Goal: Information Seeking & Learning: Learn about a topic

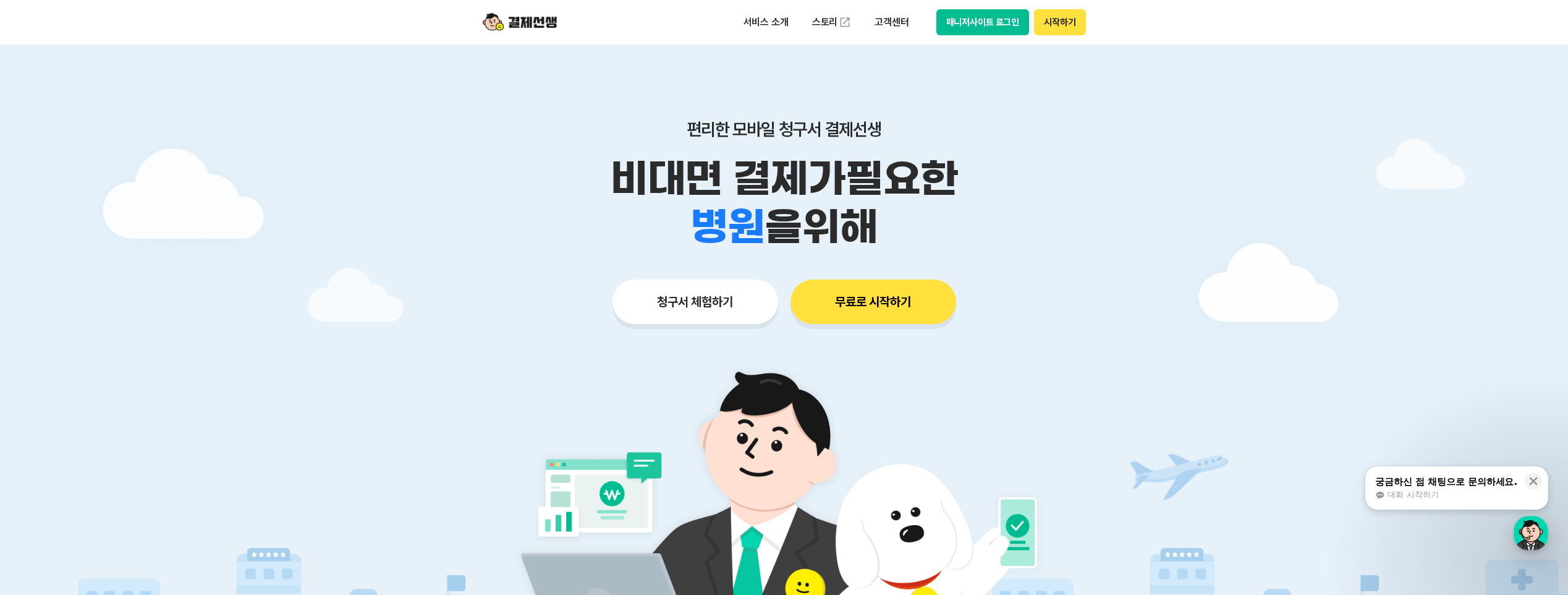
click at [878, 297] on button "무료로 시작하기" at bounding box center [873, 302] width 166 height 45
click at [708, 304] on button "청구서 체험하기" at bounding box center [696, 302] width 166 height 45
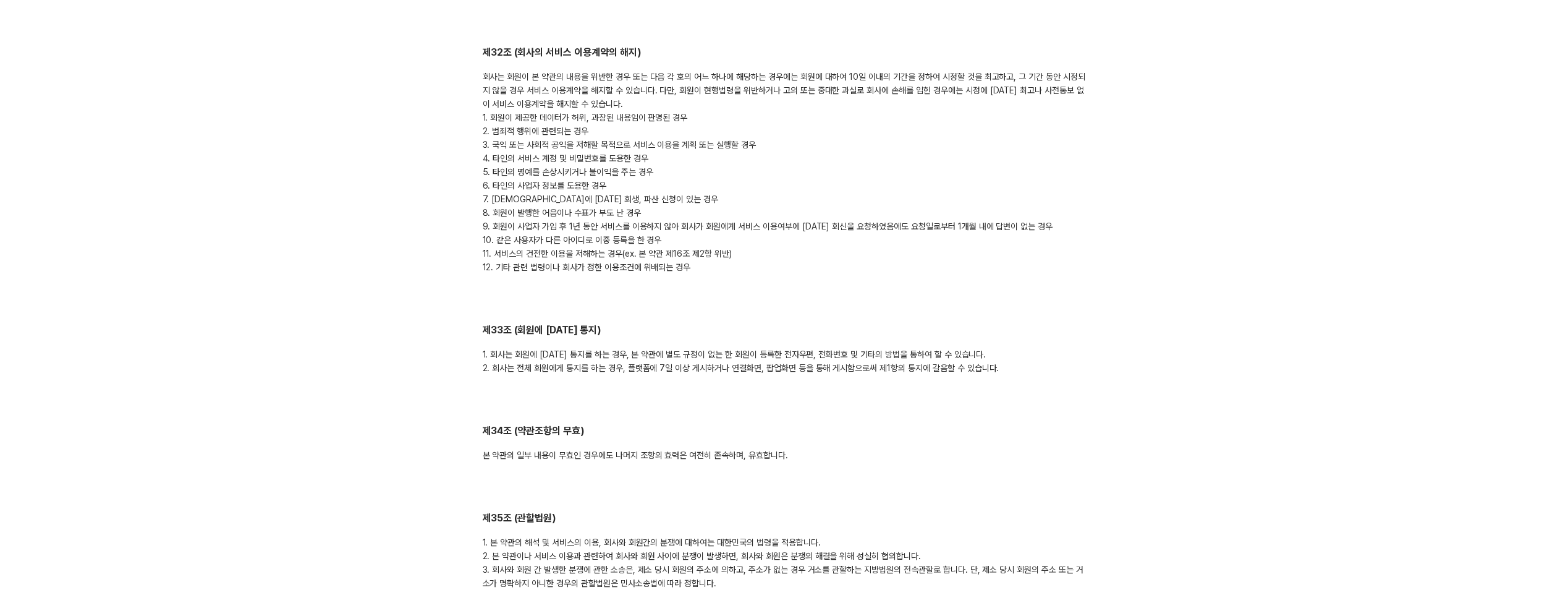
scroll to position [6236, 0]
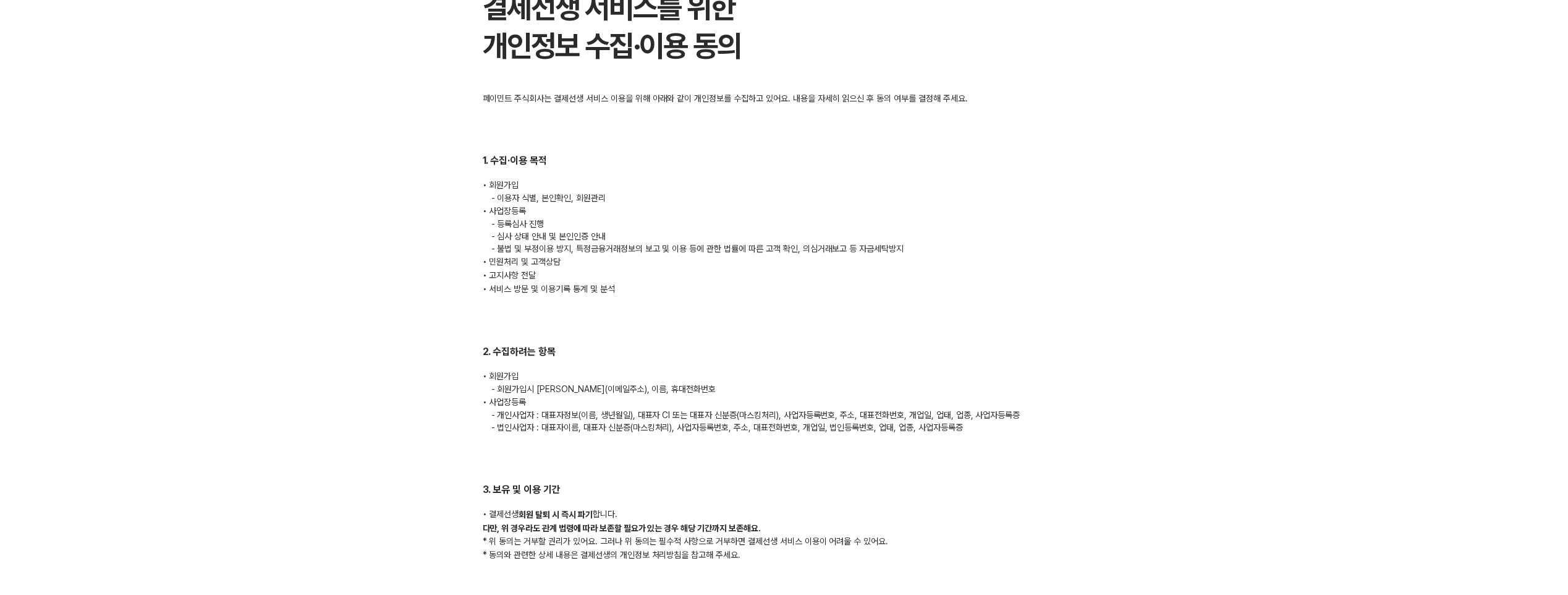
scroll to position [107, 0]
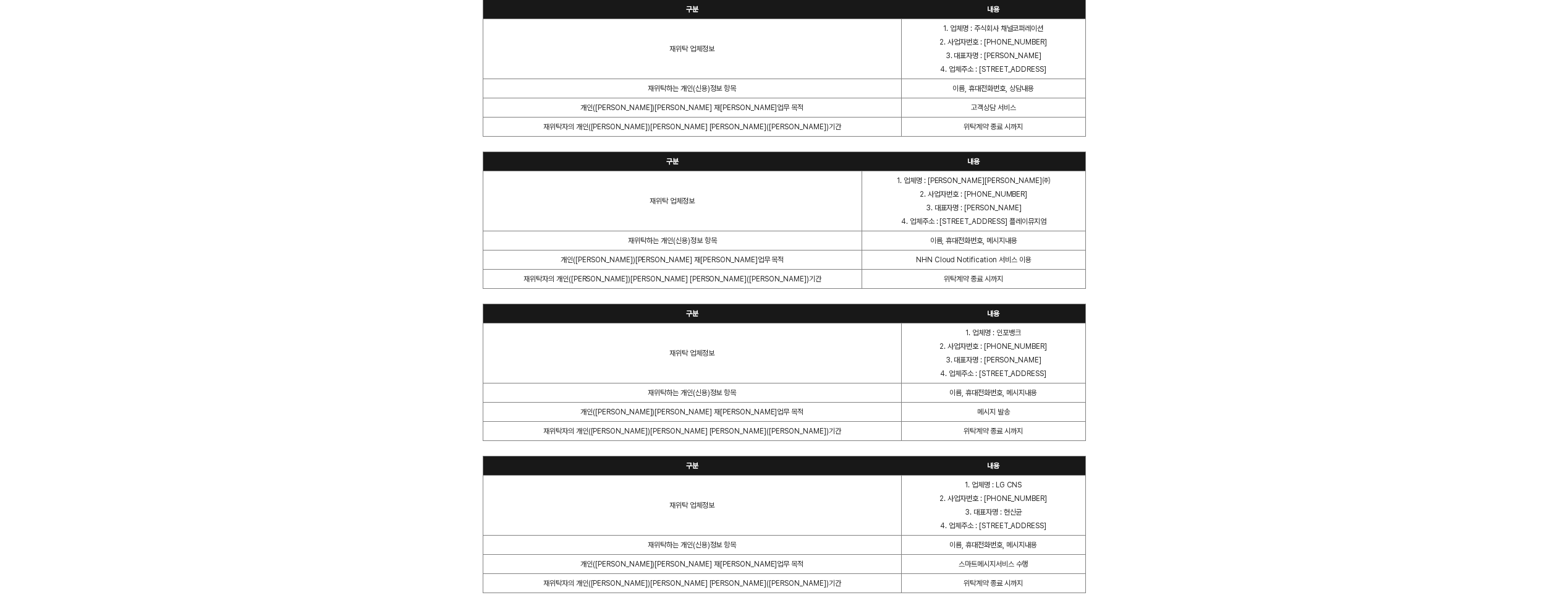
scroll to position [2650, 0]
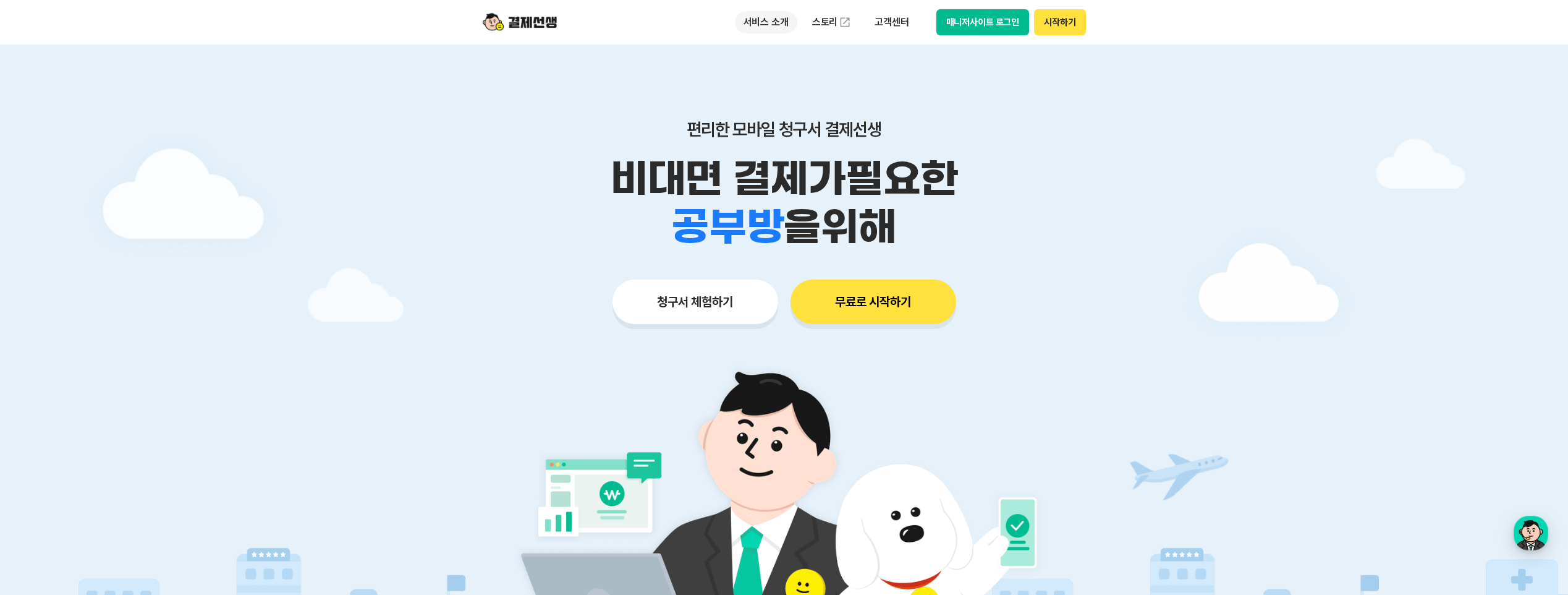
click at [777, 25] on p "서비스 소개" at bounding box center [766, 22] width 62 height 22
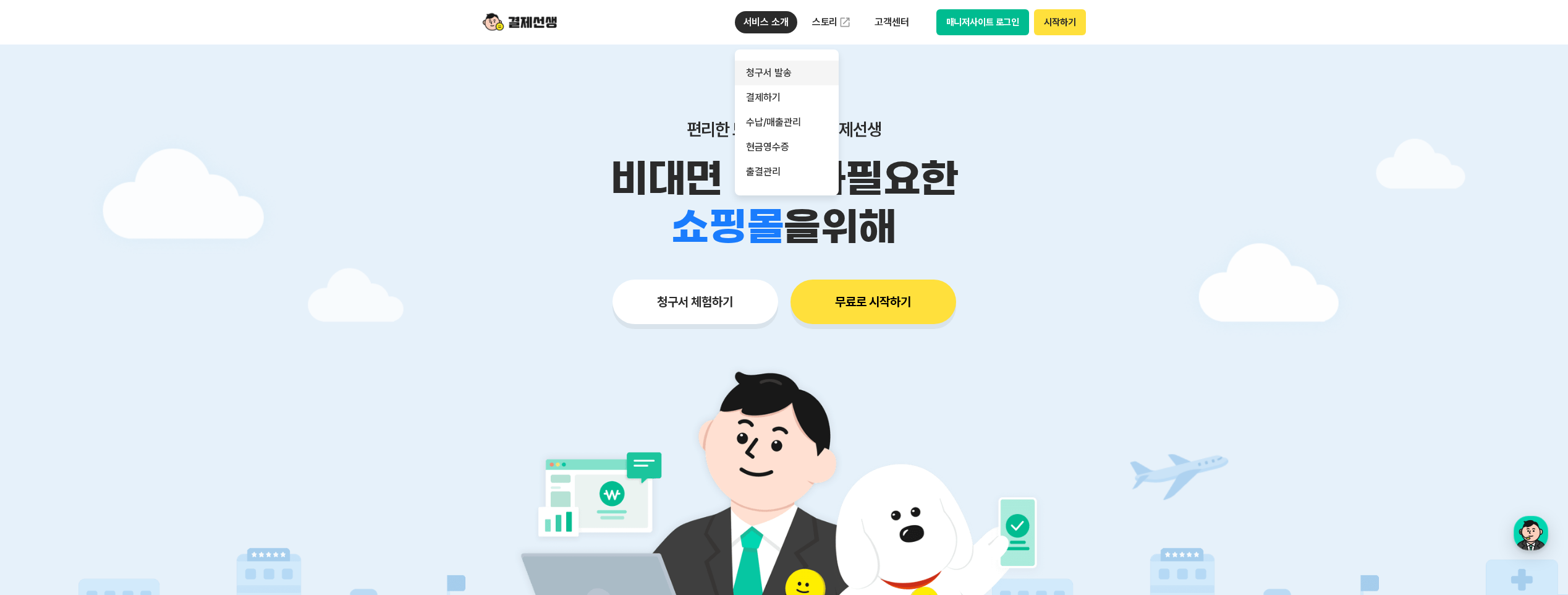
click at [788, 74] on link "청구서 발송" at bounding box center [786, 73] width 104 height 25
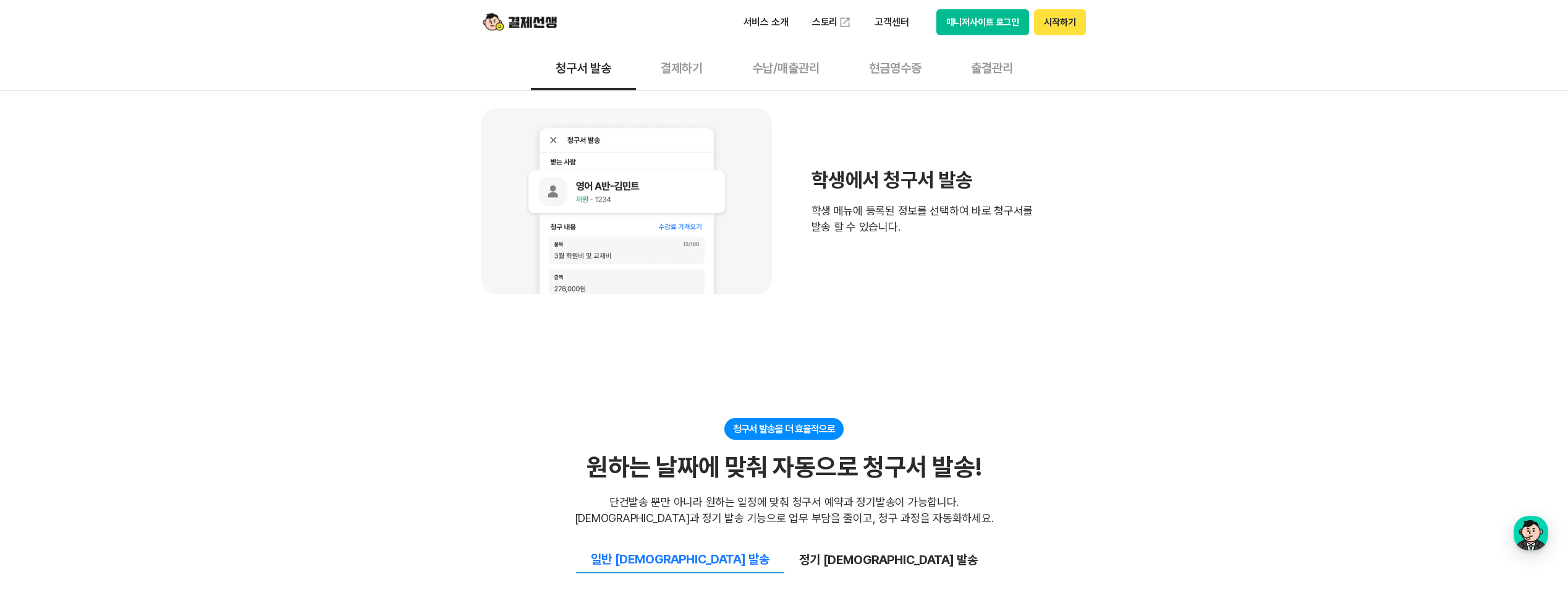
scroll to position [557, 0]
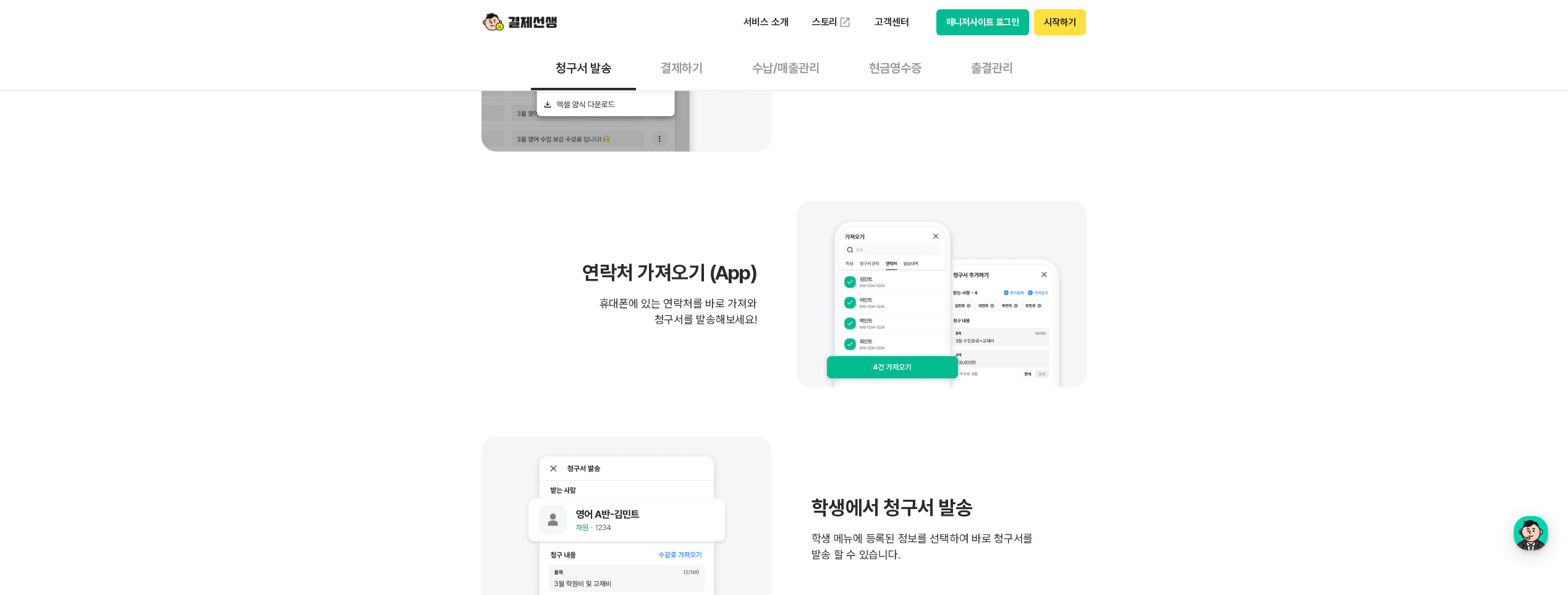
click at [529, 19] on img at bounding box center [520, 23] width 74 height 24
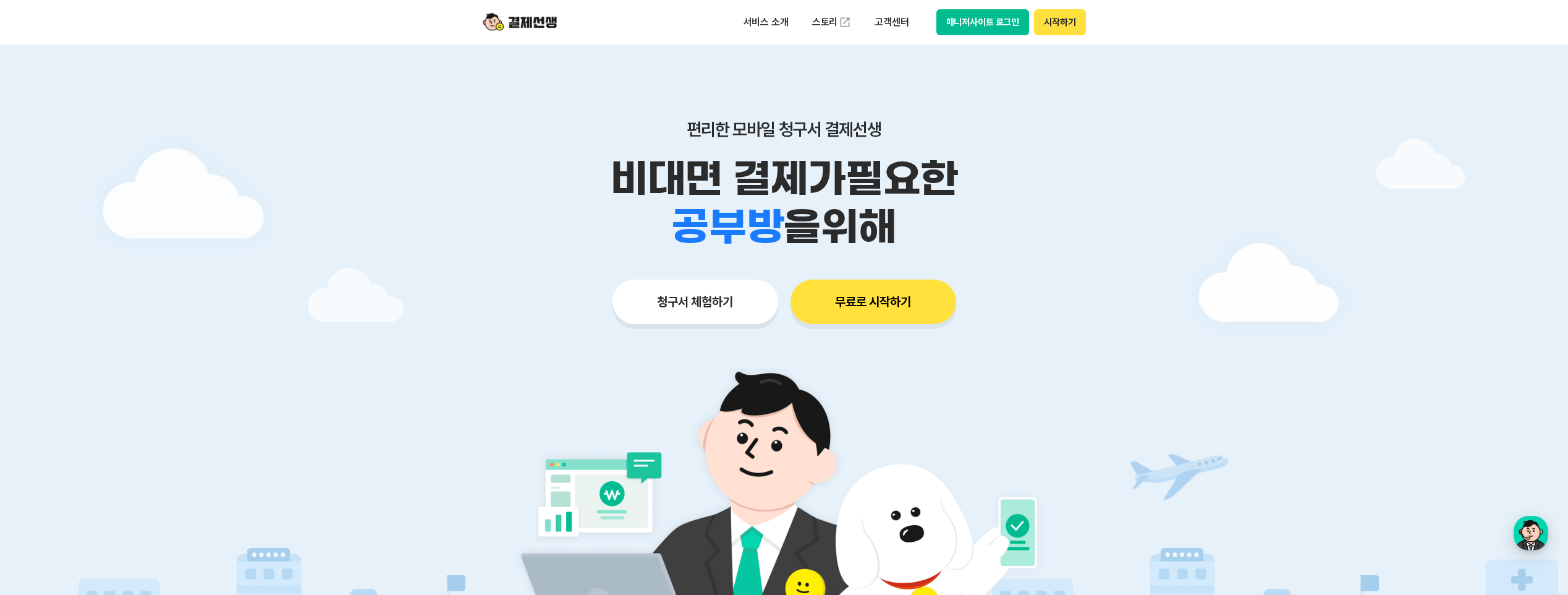
click at [999, 26] on button "매니저사이트 로그인" at bounding box center [982, 22] width 93 height 26
